Goal: Information Seeking & Learning: Learn about a topic

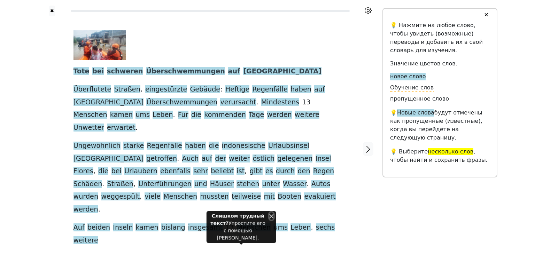
click at [272, 220] on button "Close" at bounding box center [271, 215] width 4 height 7
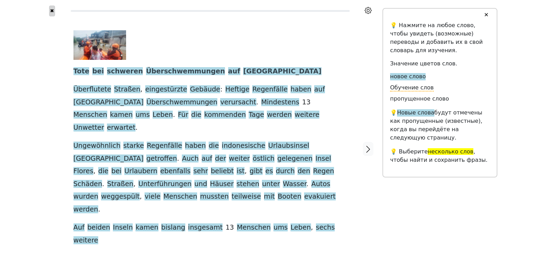
click at [49, 11] on button "✖" at bounding box center [52, 11] width 6 height 11
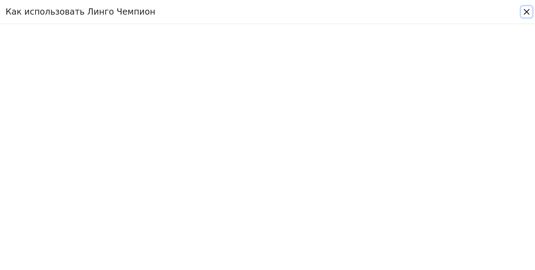
click at [525, 16] on button "Close" at bounding box center [526, 11] width 11 height 11
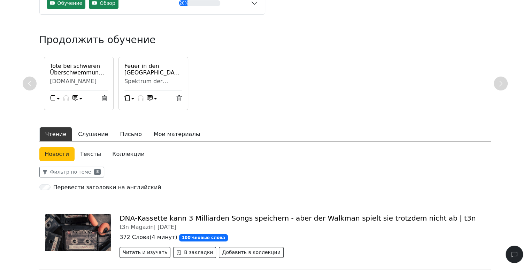
scroll to position [79, 0]
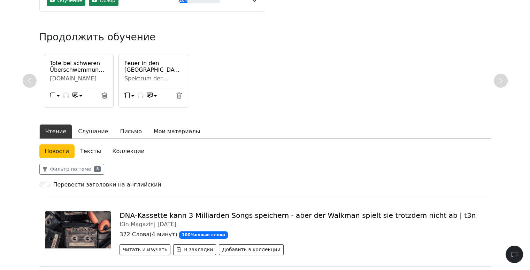
click at [88, 149] on link "Тексты" at bounding box center [91, 151] width 32 height 14
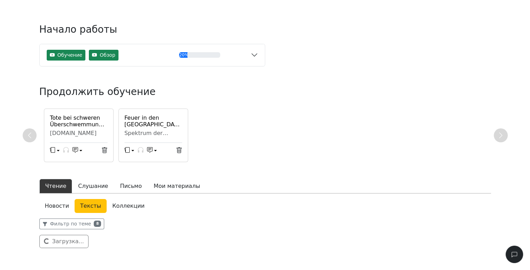
scroll to position [58, 0]
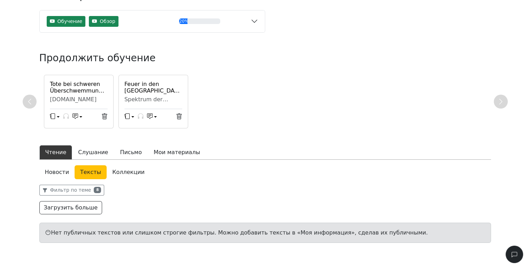
click at [64, 151] on button "Чтение" at bounding box center [55, 152] width 33 height 15
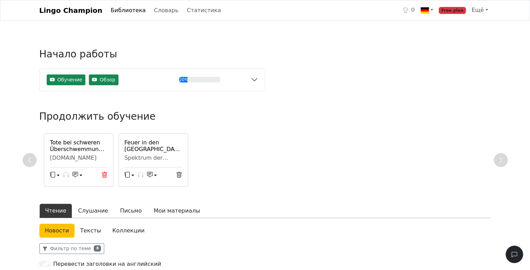
click at [104, 173] on icon at bounding box center [104, 175] width 5 height 6
click at [105, 176] on icon at bounding box center [104, 175] width 6 height 6
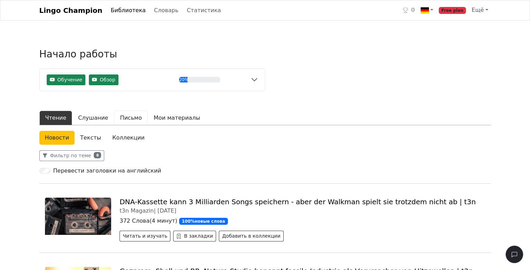
click at [123, 118] on button "Письмо" at bounding box center [131, 118] width 34 height 15
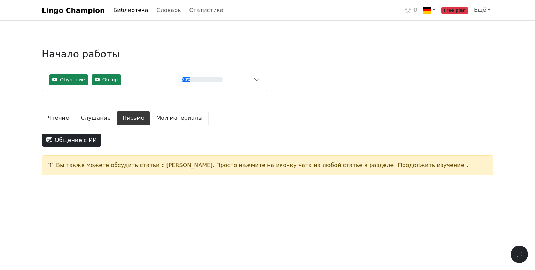
click at [152, 112] on button "Мои материалы" at bounding box center [179, 118] width 58 height 15
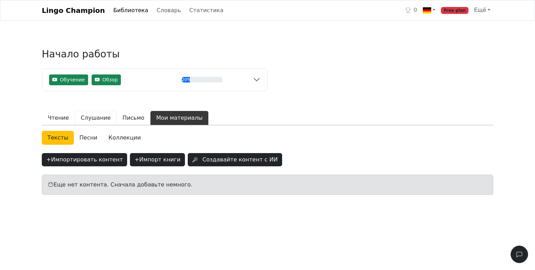
click at [87, 117] on button "Слушание" at bounding box center [96, 118] width 42 height 15
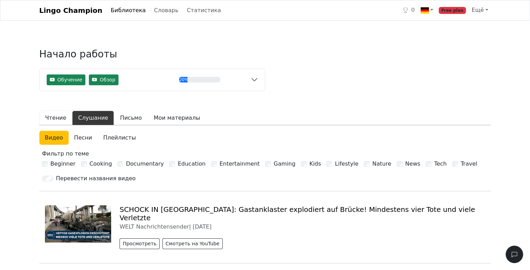
click at [60, 118] on button "Чтение" at bounding box center [55, 118] width 33 height 15
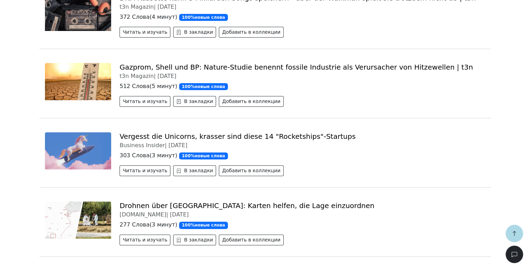
scroll to position [204, 0]
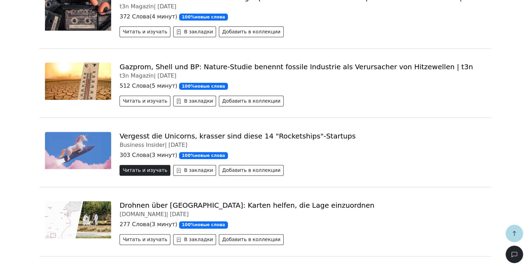
click at [143, 172] on button "Читать и изучать" at bounding box center [144, 170] width 51 height 11
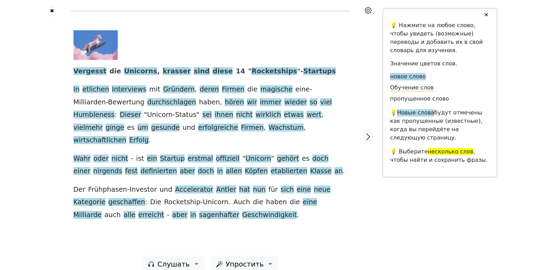
click at [488, 14] on button "✕" at bounding box center [485, 15] width 13 height 13
